Goal: Download file/media

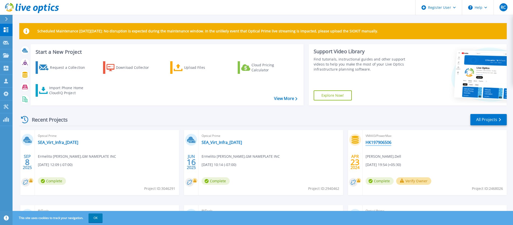
click at [382, 141] on link "HK197906506" at bounding box center [378, 142] width 26 height 5
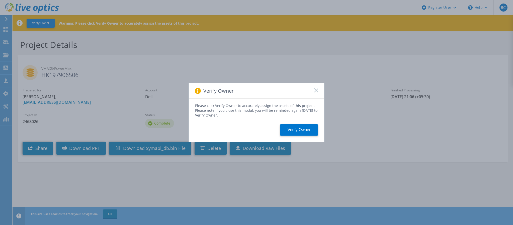
click at [315, 91] on rect at bounding box center [316, 90] width 4 height 4
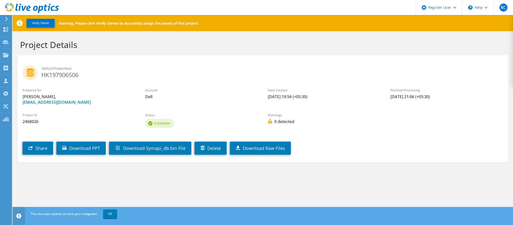
click at [8, 20] on icon at bounding box center [7, 19] width 4 height 5
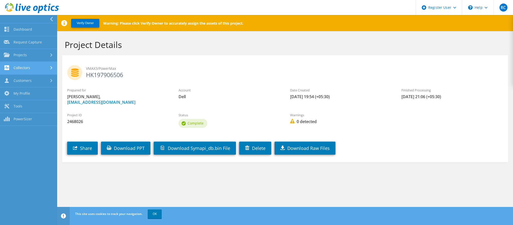
click at [22, 66] on link "Collectors" at bounding box center [28, 68] width 57 height 13
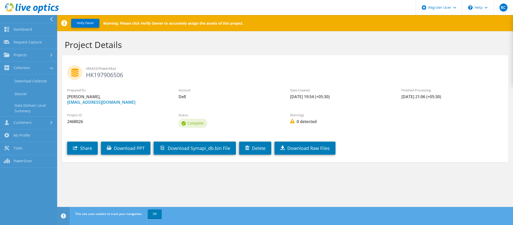
click at [127, 76] on h2 "VMAX3/PowerMax HK197906506" at bounding box center [285, 71] width 436 height 13
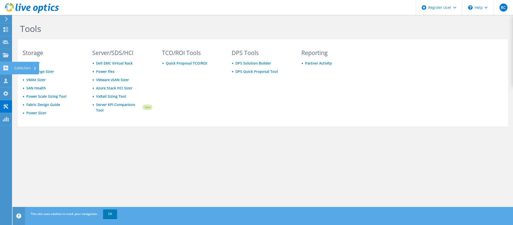
click at [30, 66] on div "Collectors" at bounding box center [25, 68] width 27 height 13
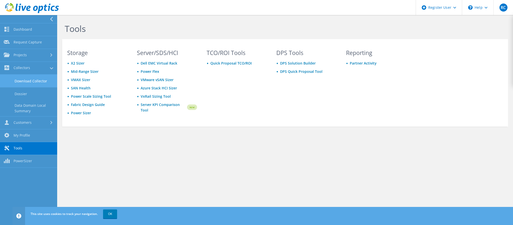
click at [34, 80] on link "Download Collector" at bounding box center [28, 80] width 57 height 13
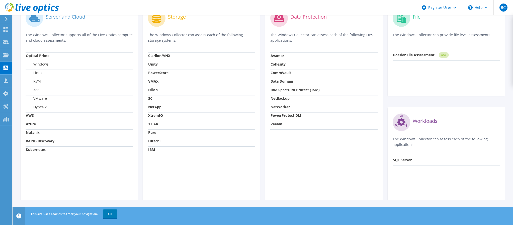
scroll to position [163, 0]
click at [104, 215] on link "OK" at bounding box center [110, 213] width 14 height 9
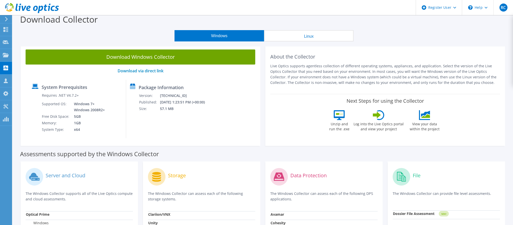
scroll to position [0, 0]
